Goal: Information Seeking & Learning: Learn about a topic

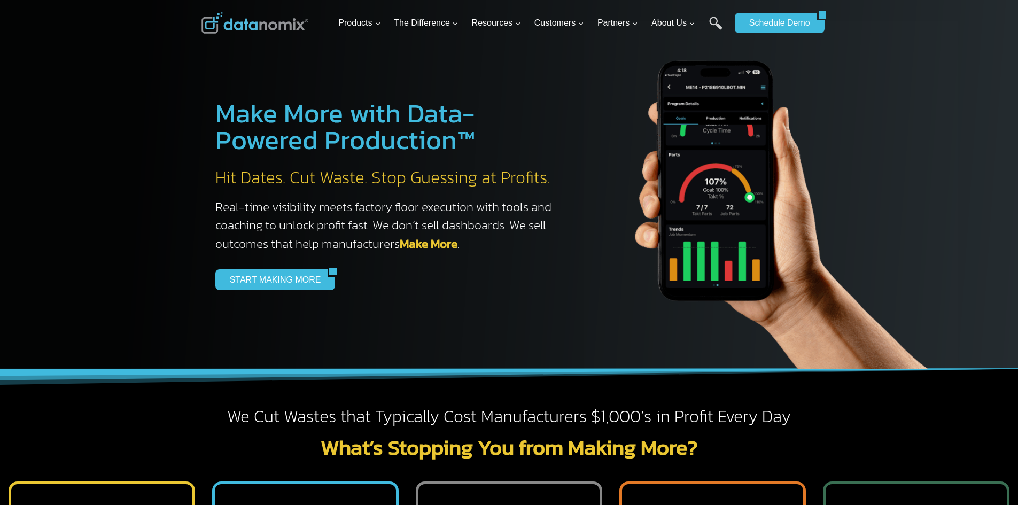
click at [35, 311] on div at bounding box center [509, 184] width 1018 height 369
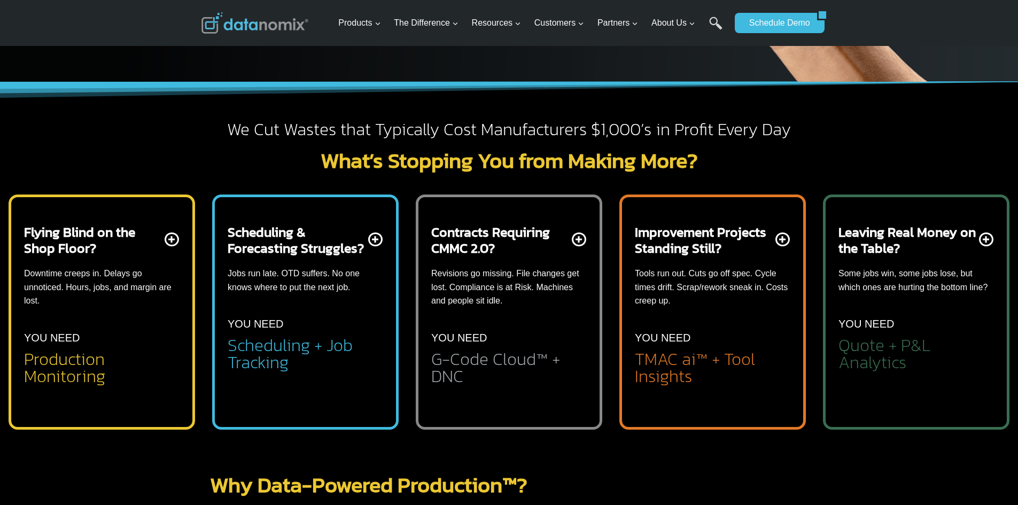
scroll to position [321, 0]
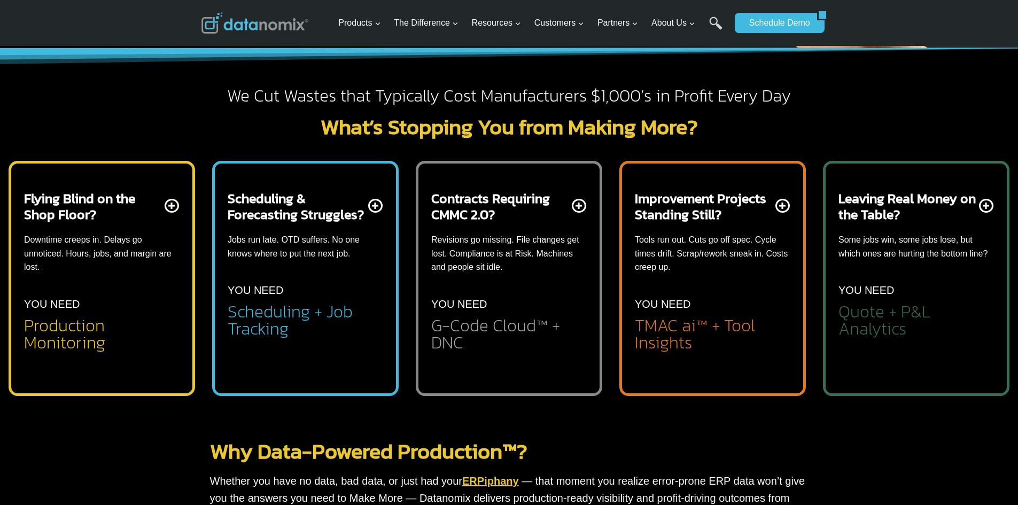
click at [855, 292] on p "YOU NEED" at bounding box center [866, 290] width 56 height 17
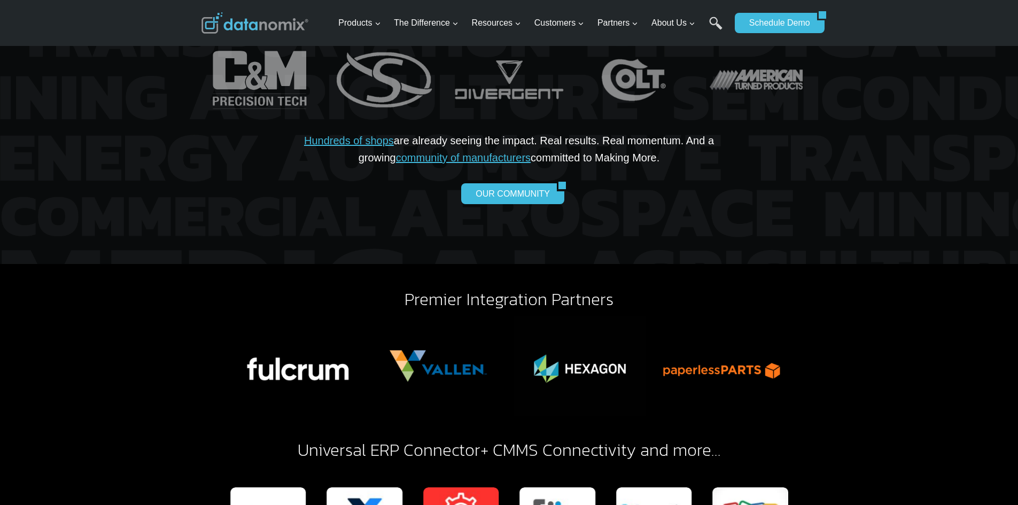
scroll to position [2350, 0]
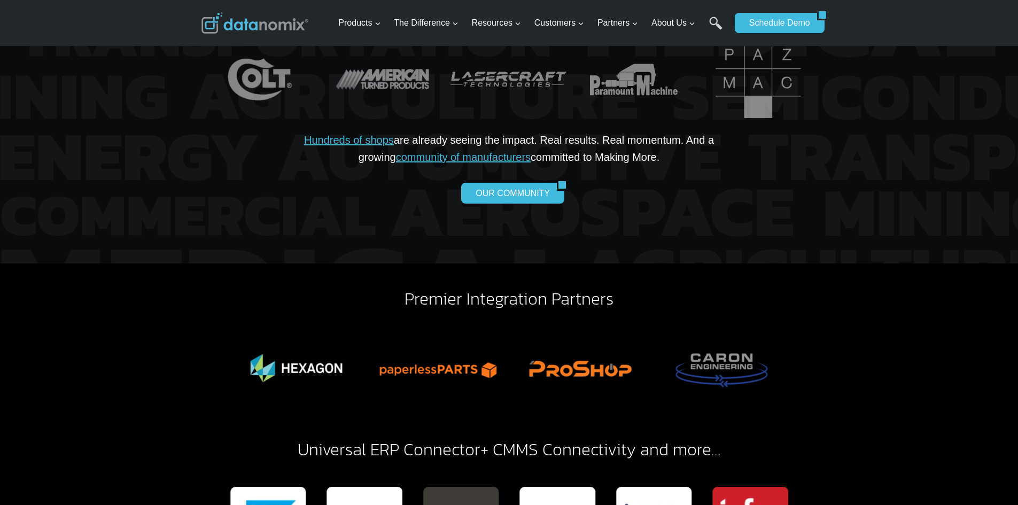
click at [926, 153] on div at bounding box center [509, 95] width 1018 height 338
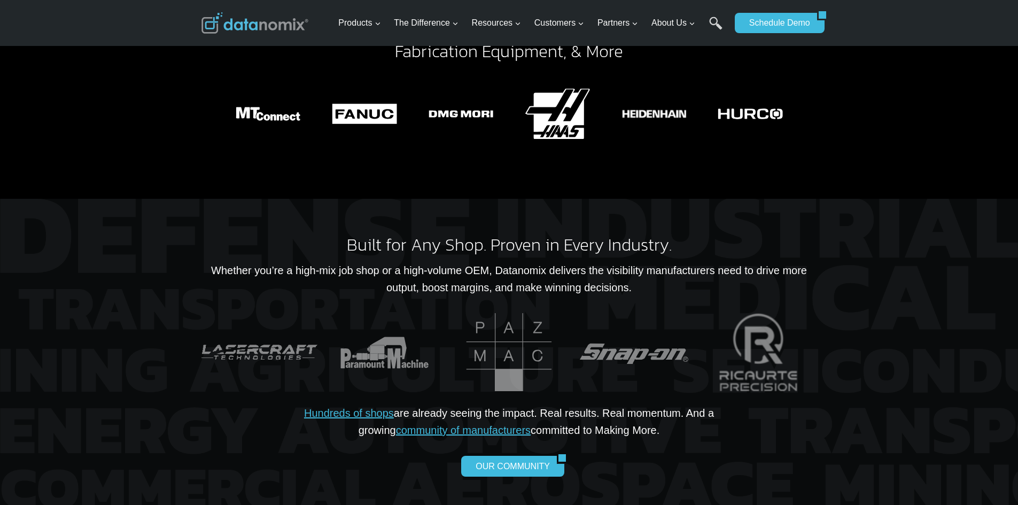
scroll to position [2083, 0]
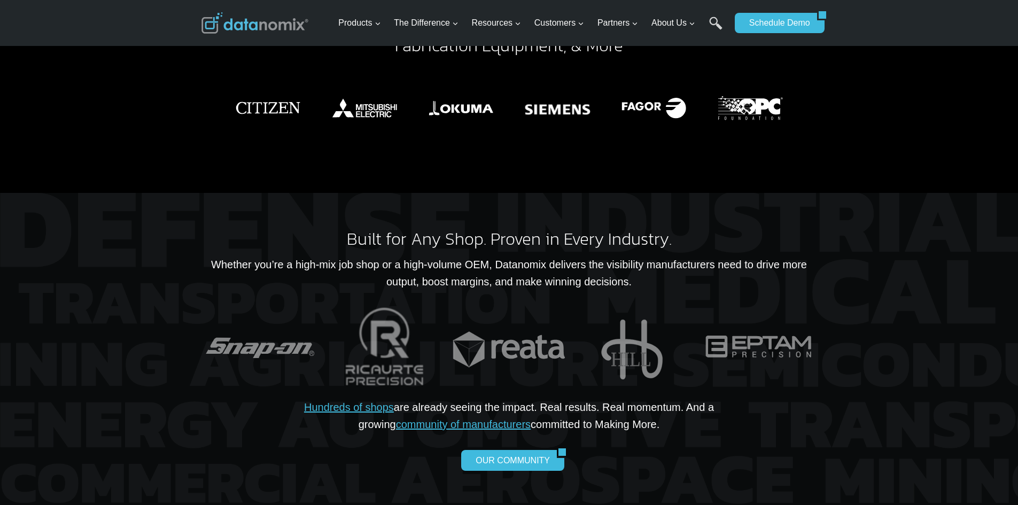
click at [842, 118] on div "Connects to All Major Makes and Models of CNC Machines , Fabrication Equipment,…" at bounding box center [509, 86] width 1018 height 213
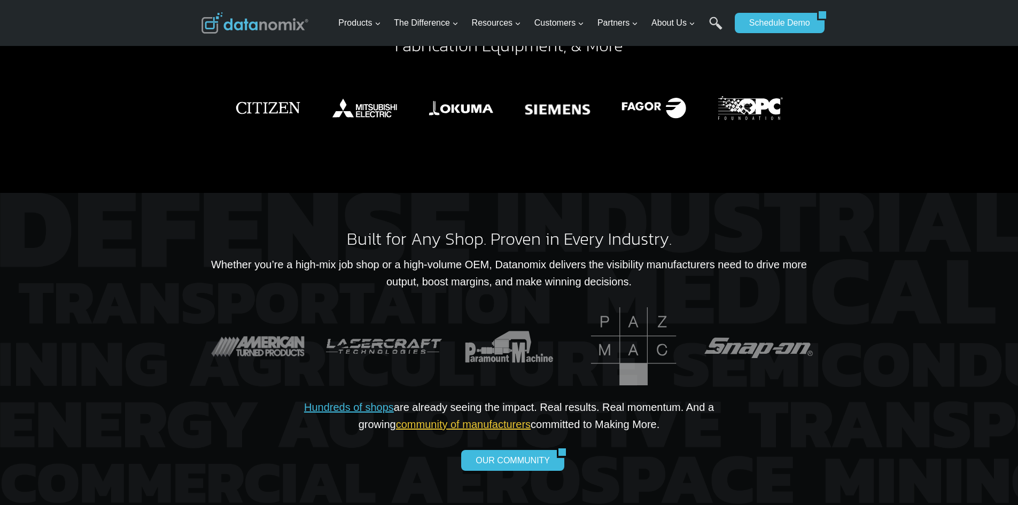
click at [446, 418] on link "community of manufacturers" at bounding box center [463, 424] width 135 height 12
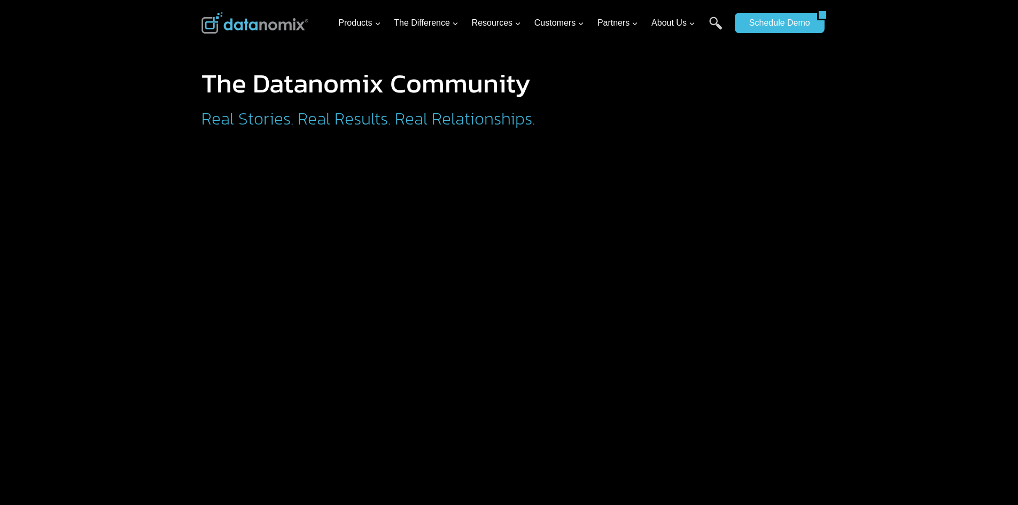
click at [245, 84] on h1 "The Datanomix Community" at bounding box center [412, 83] width 422 height 27
